Goal: Information Seeking & Learning: Learn about a topic

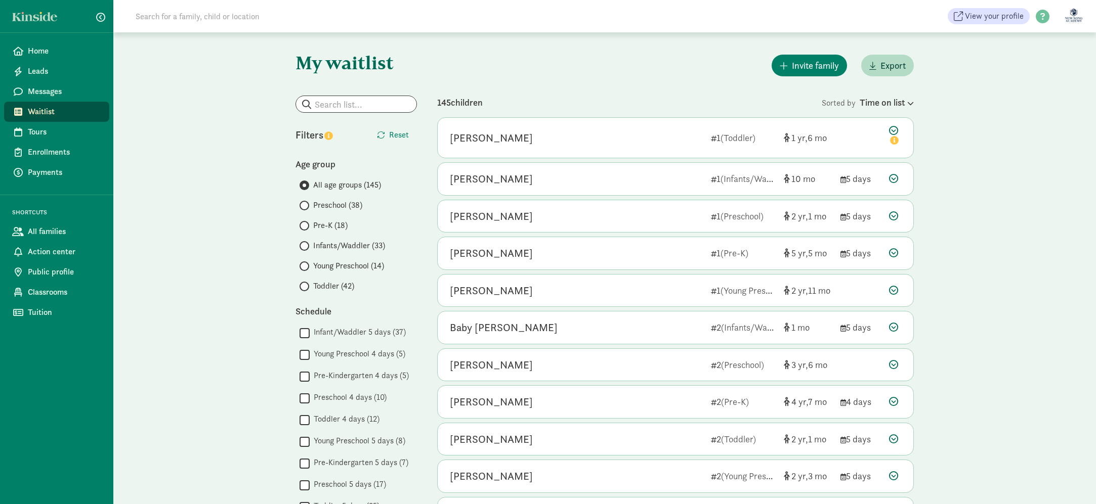
click at [345, 250] on span "Infants/Waddler (33)" at bounding box center [349, 246] width 72 height 12
click at [306, 249] on input "Infants/Waddler (33)" at bounding box center [303, 246] width 7 height 7
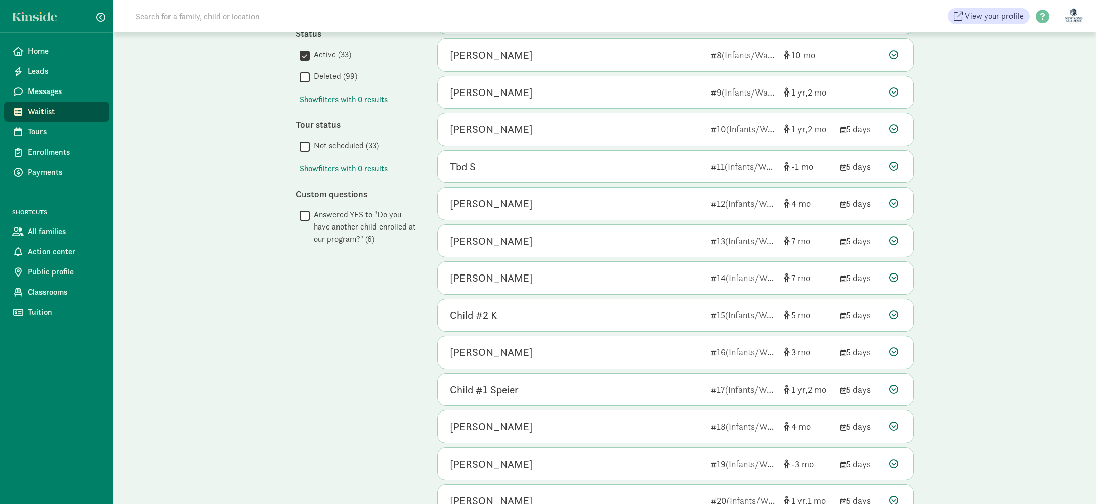
scroll to position [401, 0]
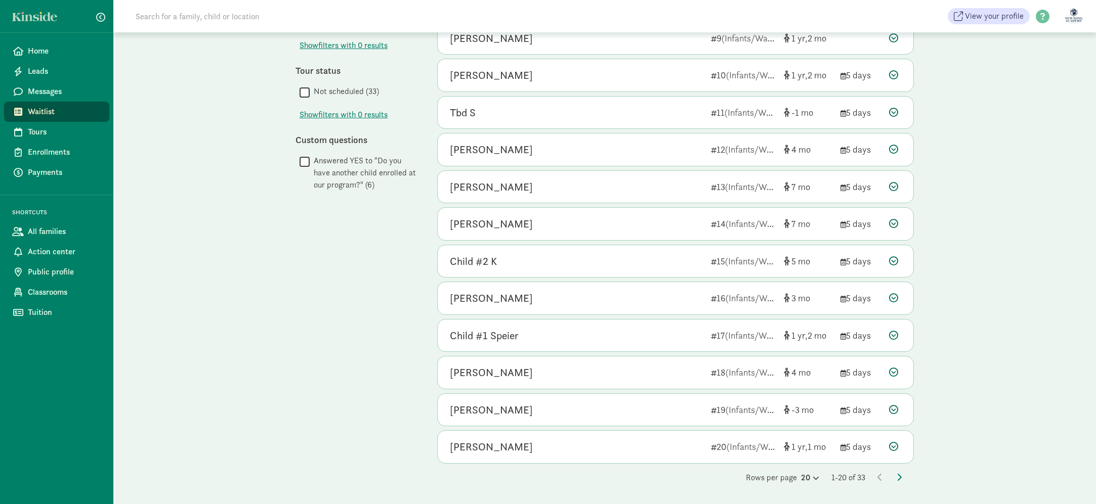
click at [902, 479] on div "Rows per page 20 1-20 of 33" at bounding box center [675, 478] width 477 height 12
click at [646, 194] on div "[PERSON_NAME]" at bounding box center [576, 187] width 253 height 16
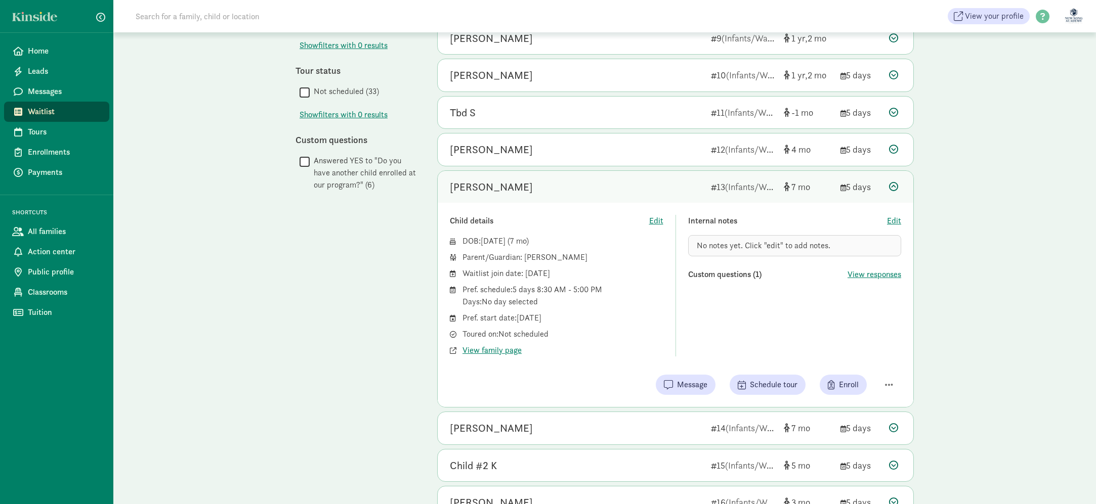
click at [646, 194] on div "[PERSON_NAME]" at bounding box center [576, 187] width 253 height 16
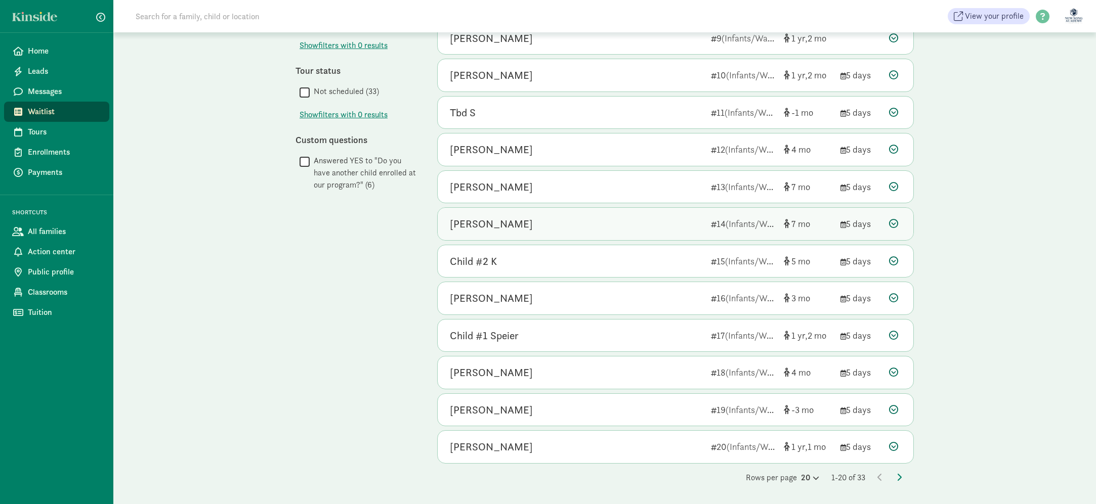
click at [646, 224] on div "Miles Kim" at bounding box center [576, 224] width 253 height 16
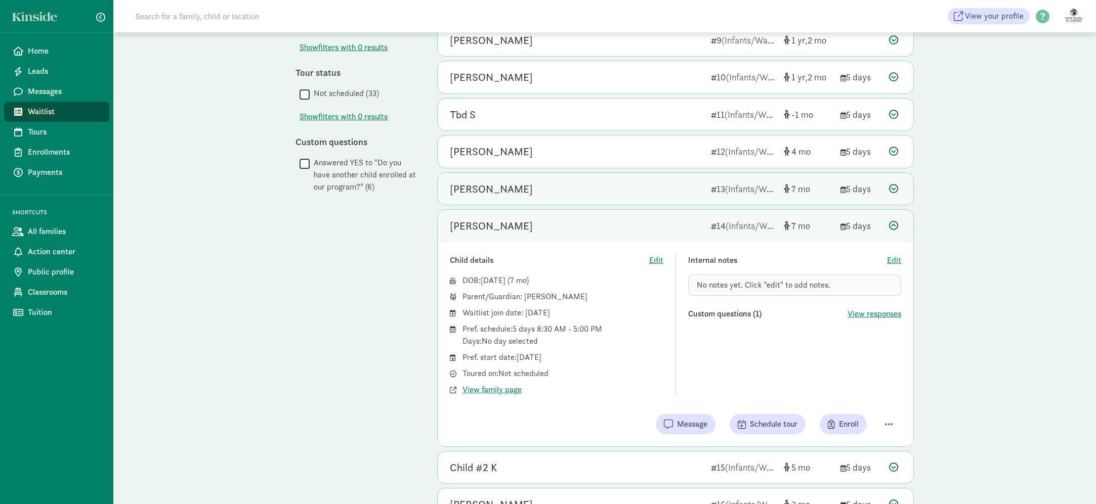
scroll to position [398, 0]
click at [638, 190] on div "[PERSON_NAME]" at bounding box center [576, 190] width 253 height 16
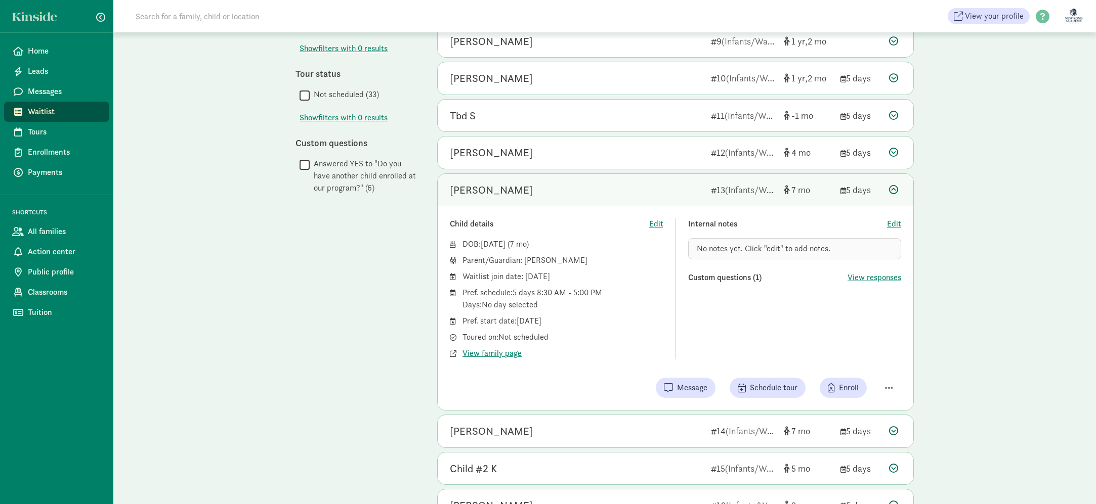
click at [632, 190] on div "[PERSON_NAME]" at bounding box center [576, 190] width 253 height 16
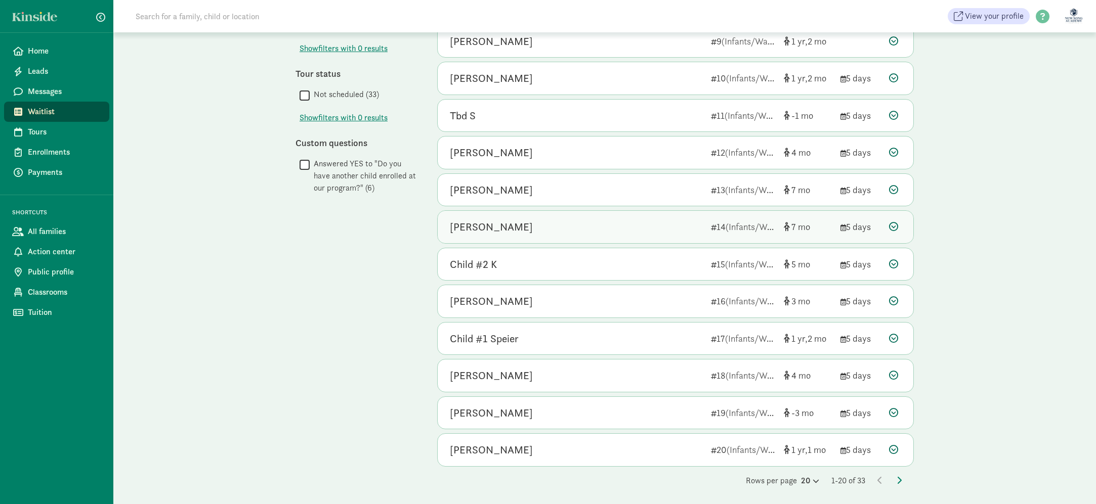
click at [613, 226] on div "Miles Kim" at bounding box center [576, 227] width 253 height 16
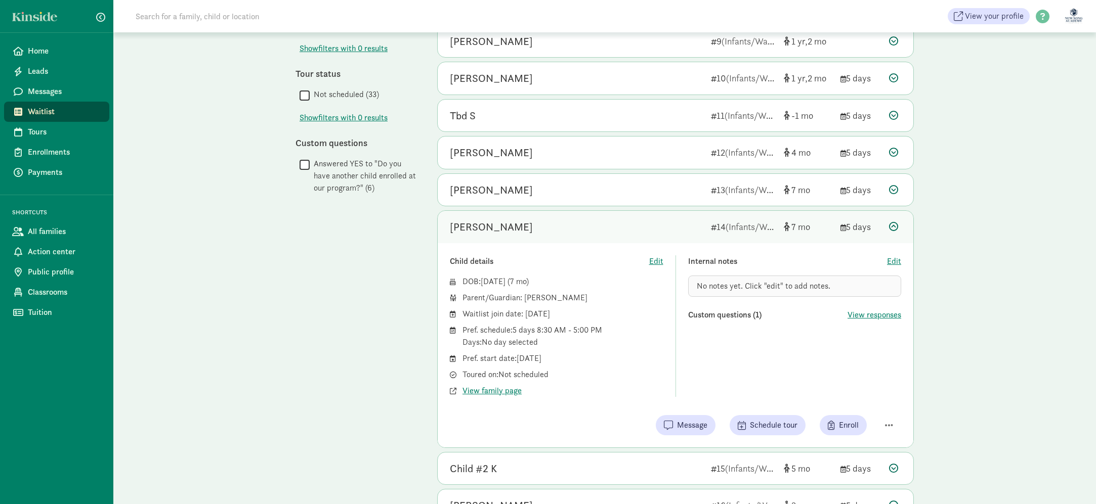
click at [613, 226] on div "Miles Kim" at bounding box center [576, 227] width 253 height 16
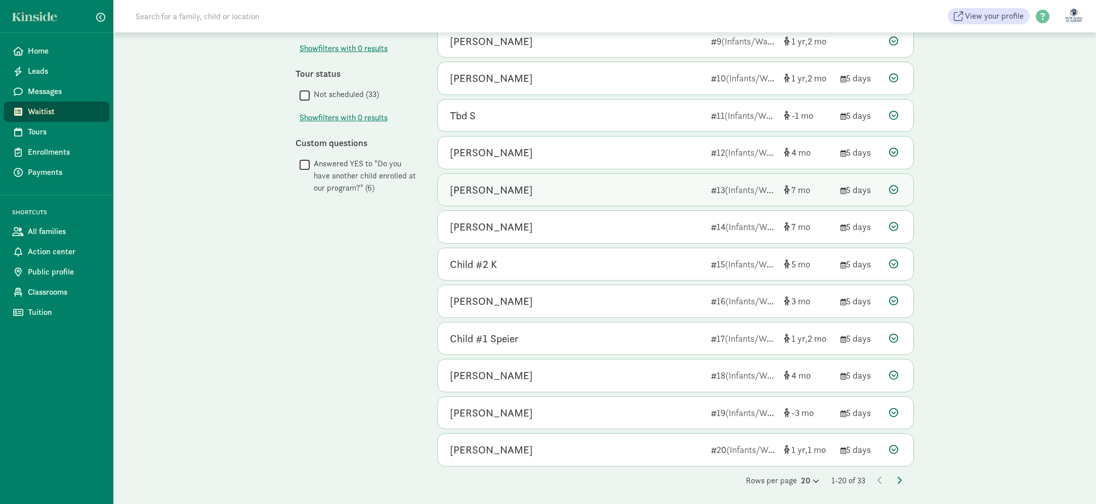
click at [613, 201] on div "Noah Kim 13 (Infants/Waddler) 7 5 days" at bounding box center [676, 190] width 476 height 32
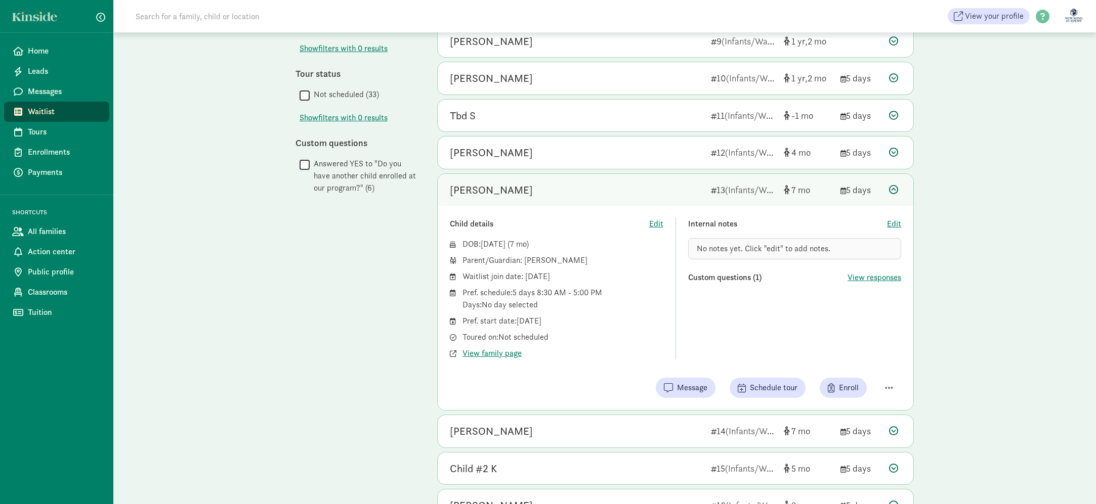
click at [613, 201] on div "Noah Kim 13 (Infants/Waddler) 7 5 days" at bounding box center [676, 190] width 476 height 32
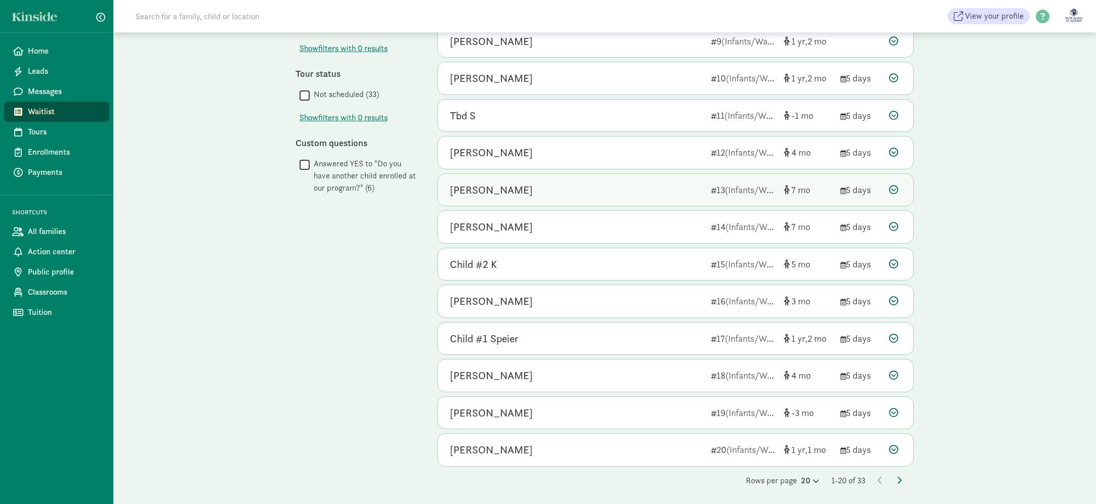
click at [512, 199] on div "Noah Kim 13 (Infants/Waddler) 7 5 days" at bounding box center [676, 190] width 476 height 32
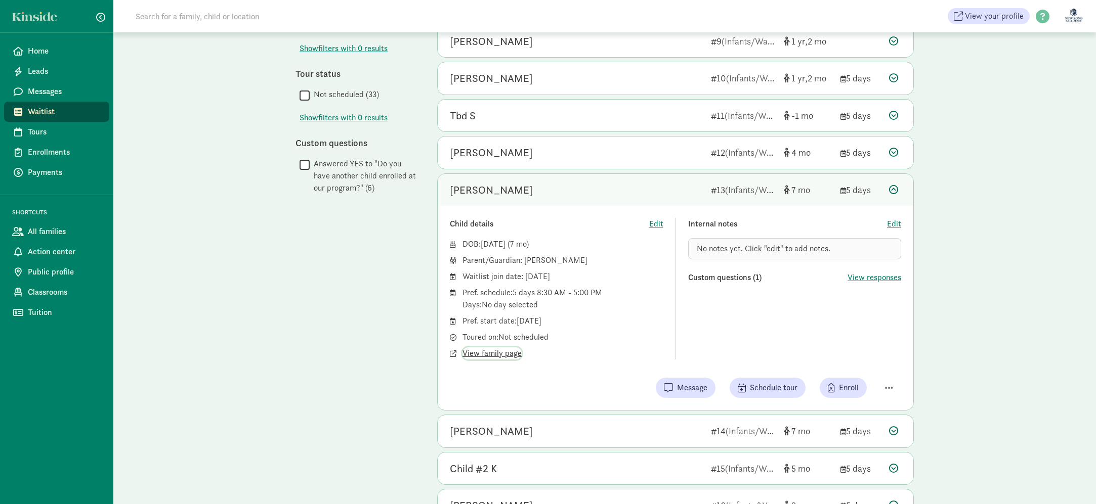
click at [508, 355] on span "View family page" at bounding box center [491, 354] width 59 height 12
click at [864, 277] on span "View responses" at bounding box center [874, 278] width 54 height 12
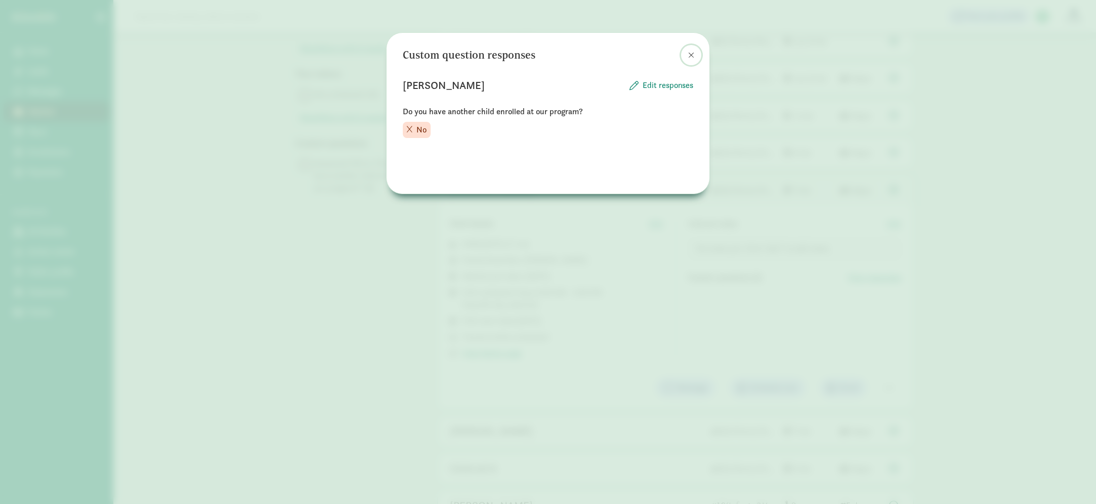
click at [695, 52] on button at bounding box center [691, 55] width 20 height 20
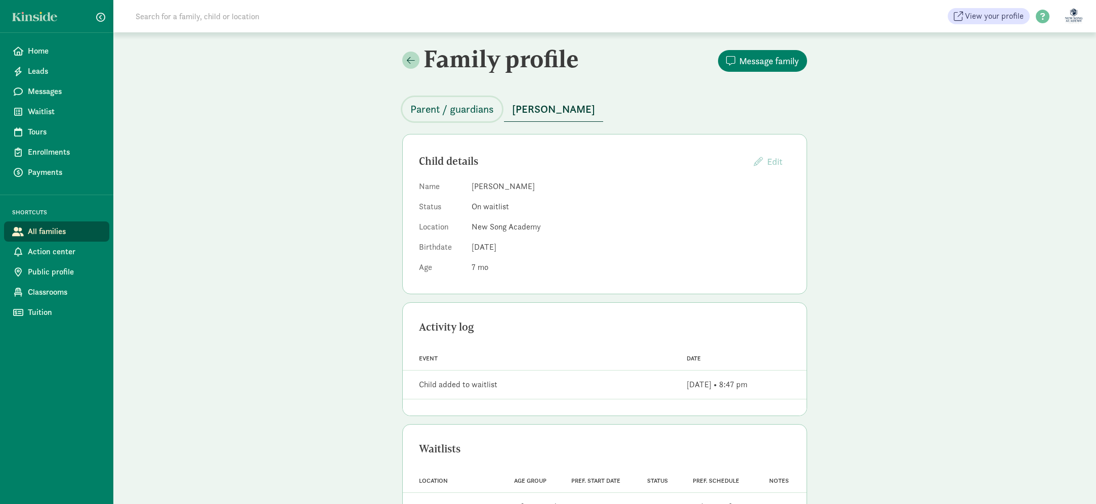
click at [475, 115] on span "Parent / guardians" at bounding box center [451, 109] width 83 height 16
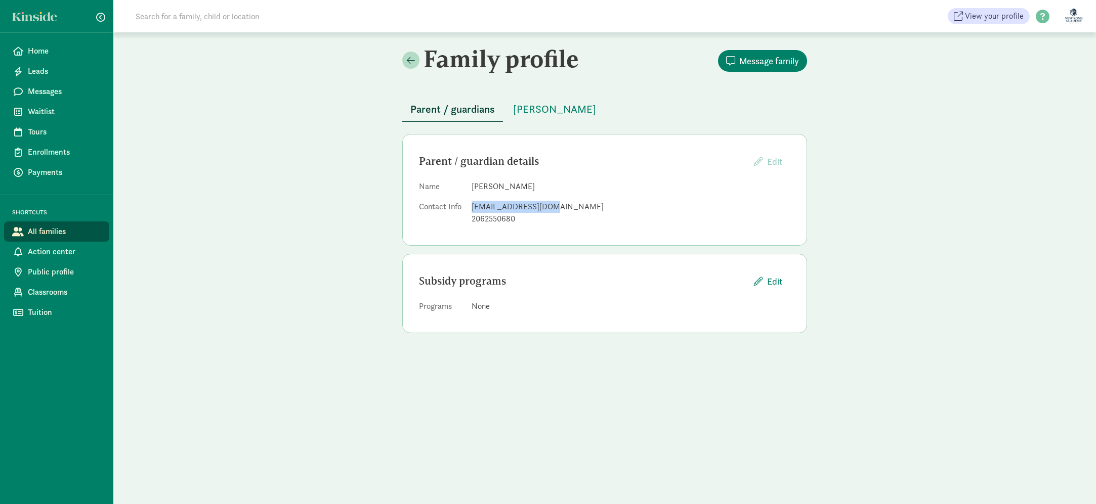
drag, startPoint x: 473, startPoint y: 207, endPoint x: 550, endPoint y: 202, distance: 77.5
click at [550, 202] on div "[EMAIL_ADDRESS][DOMAIN_NAME]" at bounding box center [631, 207] width 319 height 12
copy div "[EMAIL_ADDRESS][DOMAIN_NAME]"
click at [536, 114] on span "[PERSON_NAME]" at bounding box center [554, 109] width 83 height 16
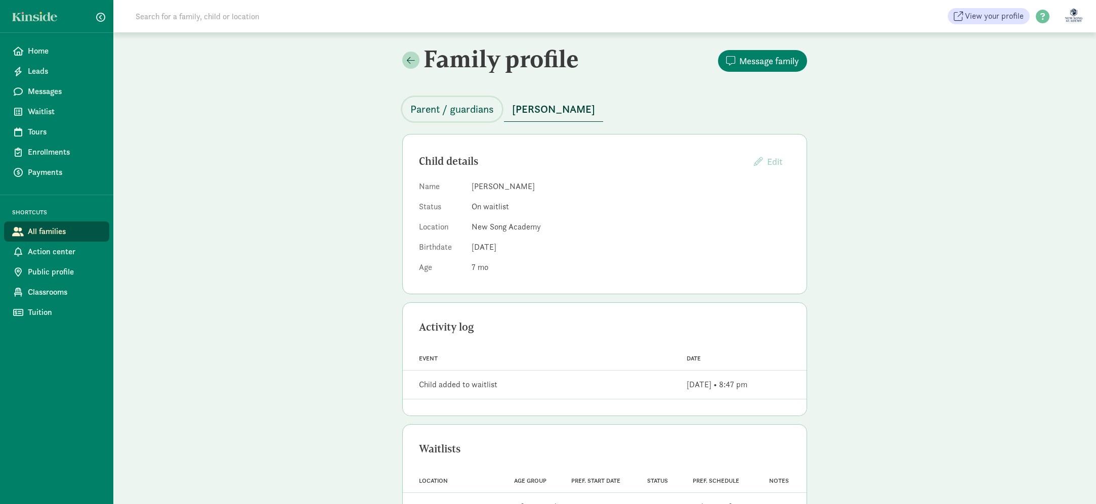
click at [448, 105] on span "Parent / guardians" at bounding box center [451, 109] width 83 height 16
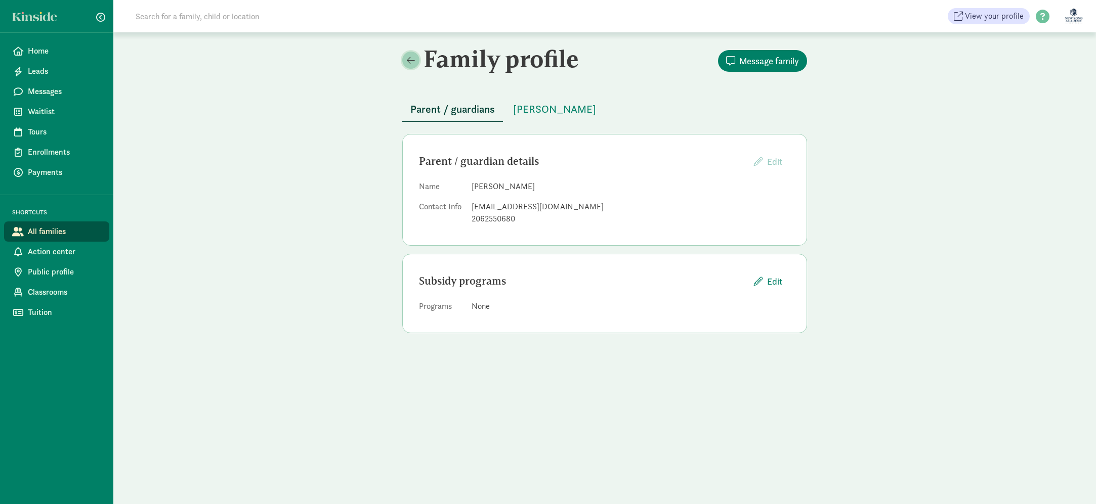
click at [416, 62] on link at bounding box center [410, 60] width 17 height 17
